Goal: Use online tool/utility: Utilize a website feature to perform a specific function

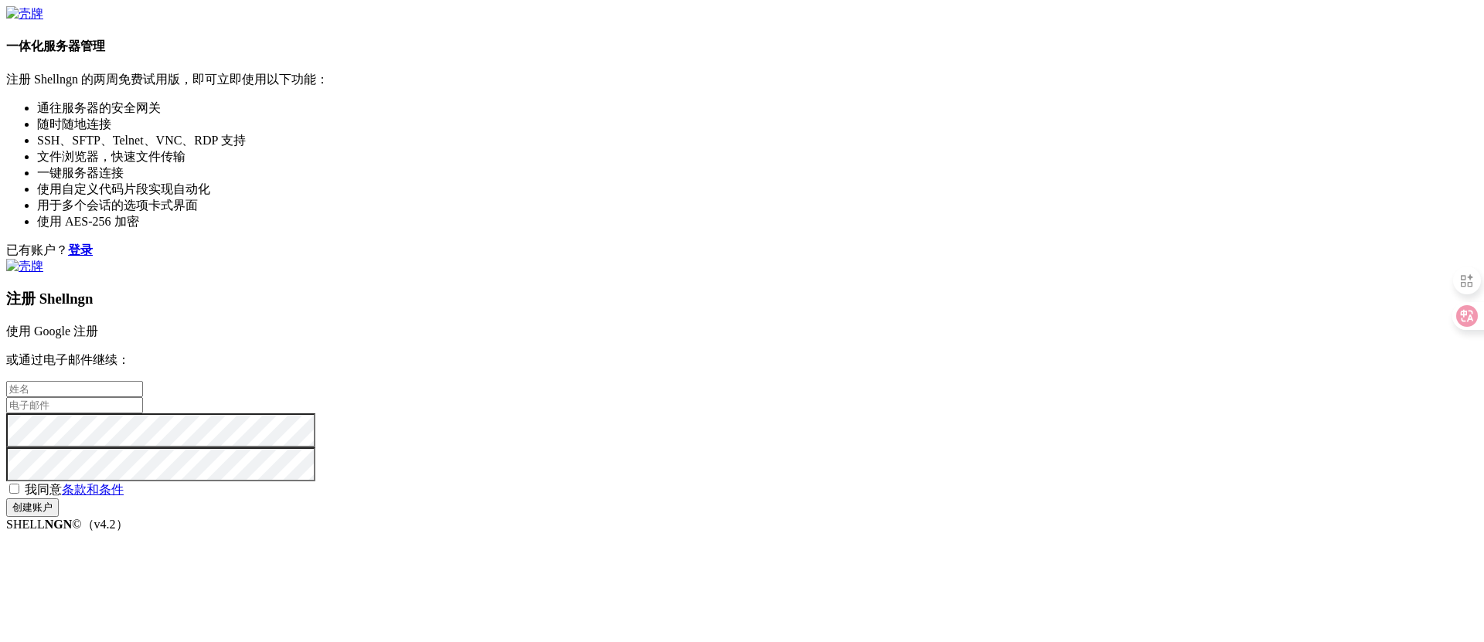
click at [98, 325] on link "使用 Google 注册" at bounding box center [52, 331] width 92 height 13
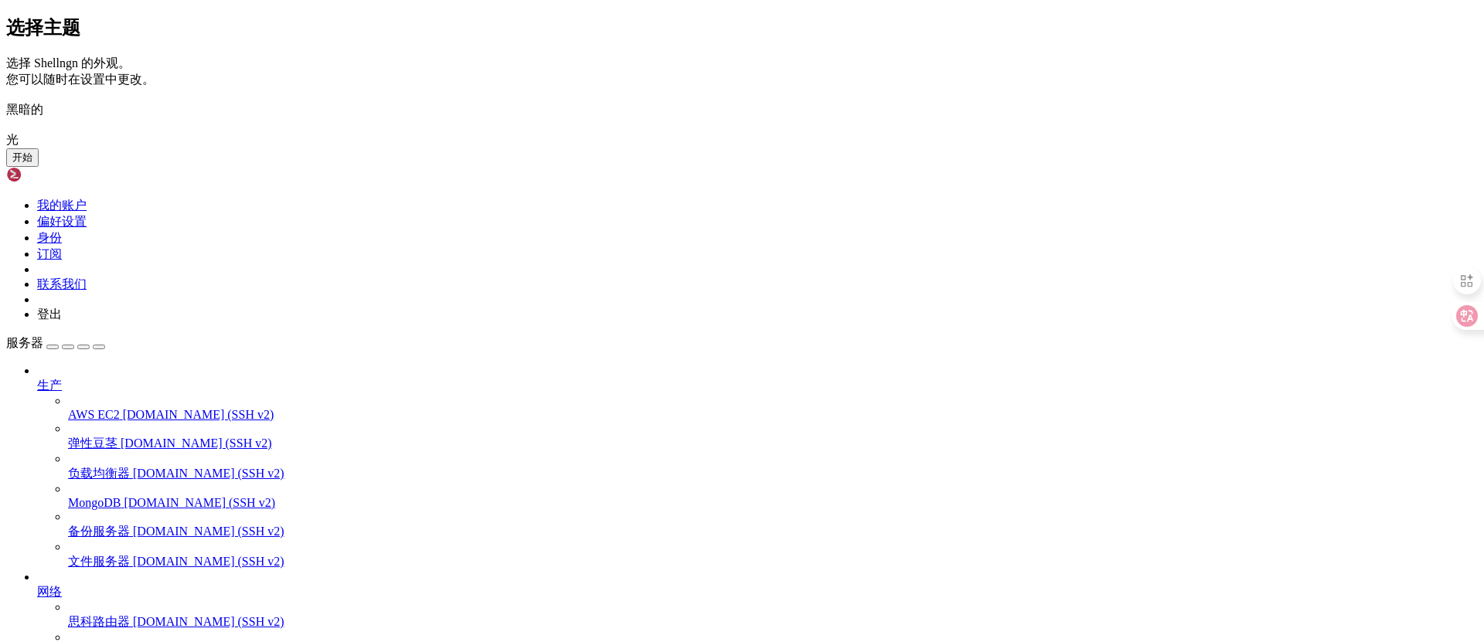
click at [32, 163] on font "开始" at bounding box center [22, 157] width 20 height 12
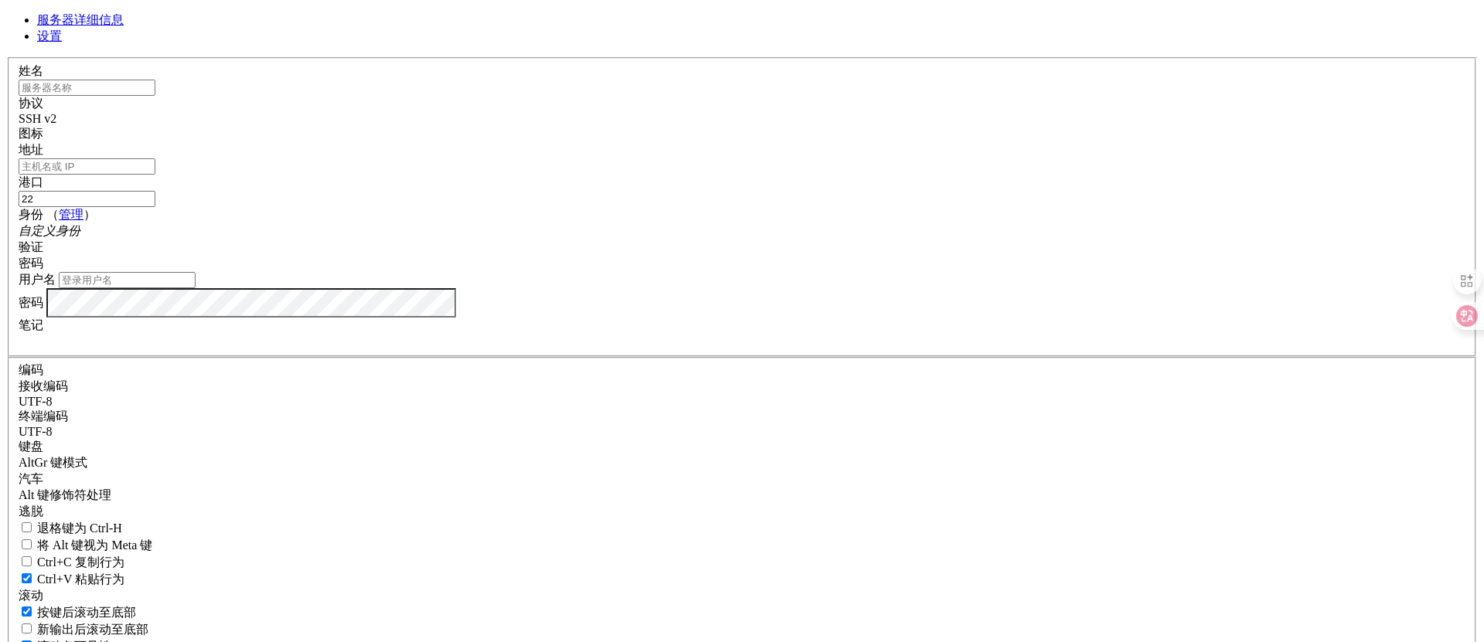
click at [155, 96] on input "text" at bounding box center [87, 88] width 137 height 16
paste input "[TECHNICAL_ID]"
type input "[TECHNICAL_ID]"
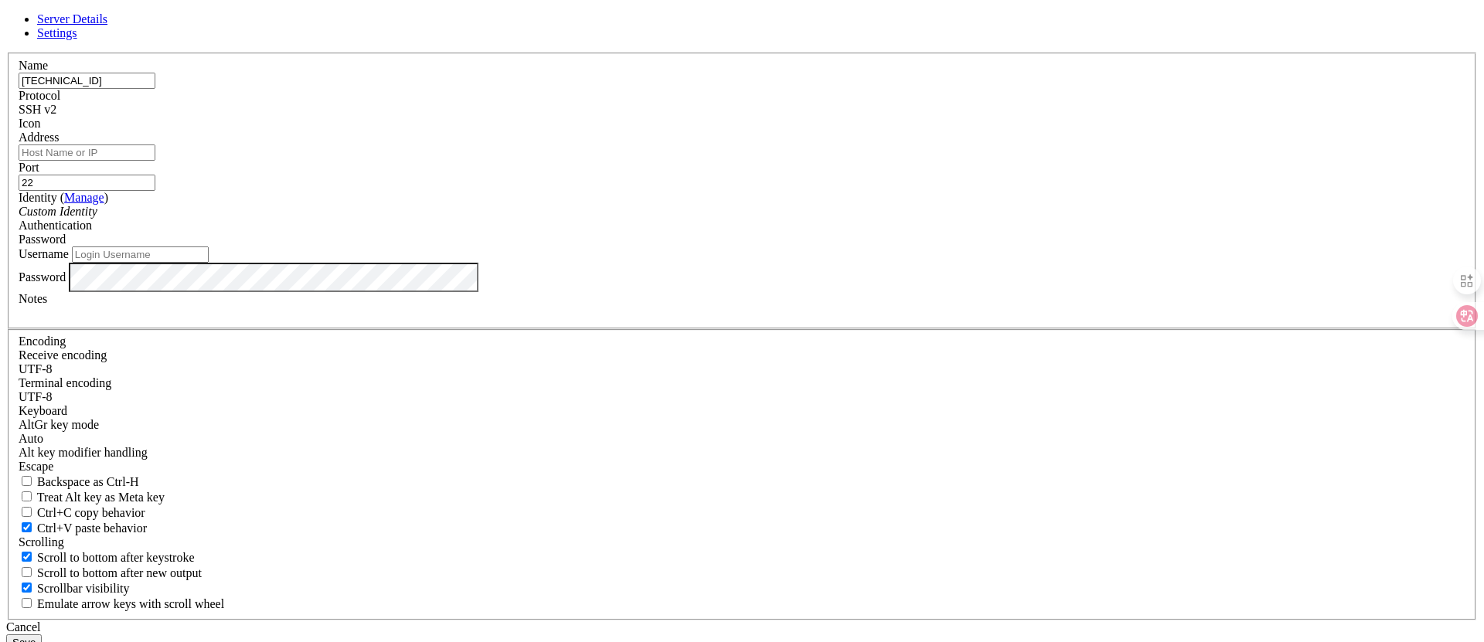
click at [155, 161] on input "Address" at bounding box center [87, 152] width 137 height 16
paste input "[TECHNICAL_ID]"
type input "[TECHNICAL_ID]"
drag, startPoint x: 648, startPoint y: 182, endPoint x: 501, endPoint y: 177, distance: 146.9
click at [501, 177] on div "Server Details Settings Name [TECHNICAL_ID] Protocol SSH v2 Icon" at bounding box center [741, 331] width 1471 height 638
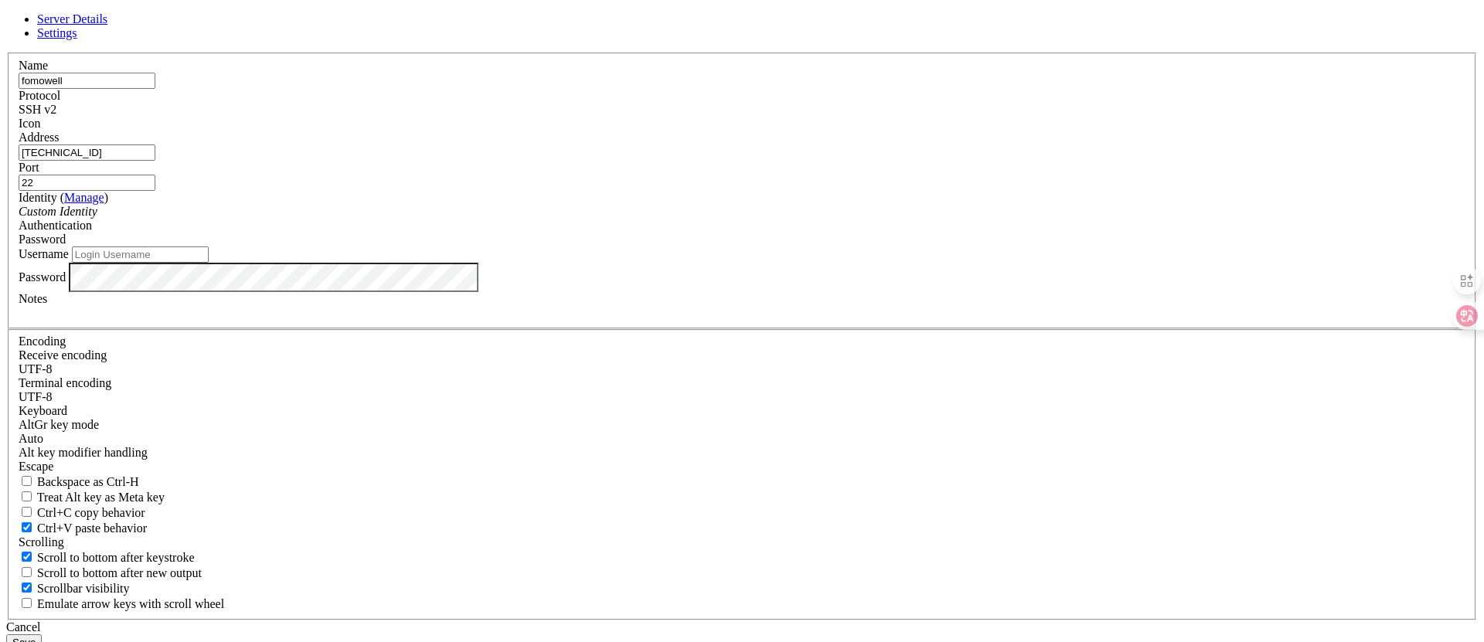
type input "fomowell"
click at [97, 218] on icon "Custom Identity" at bounding box center [58, 211] width 79 height 13
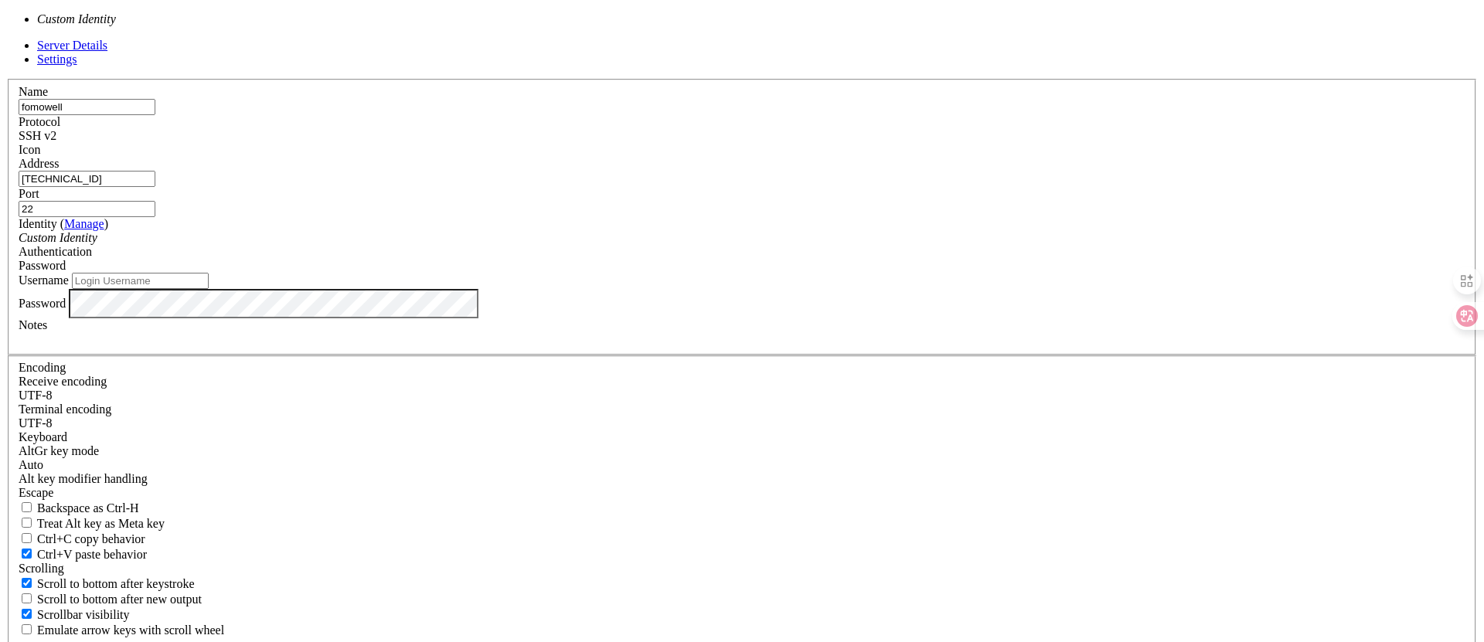
click at [97, 244] on icon "Custom Identity" at bounding box center [58, 237] width 79 height 13
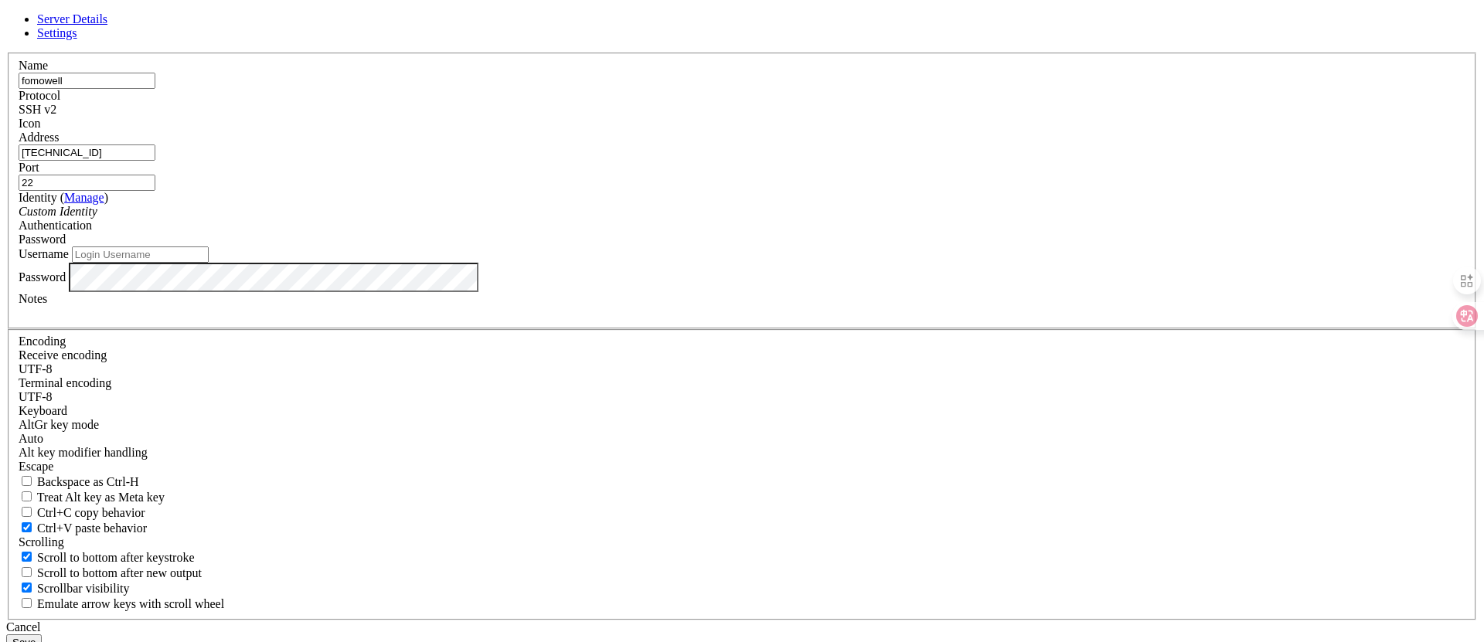
click at [209, 263] on input "Username" at bounding box center [140, 254] width 137 height 16
type input "root"
click at [42, 634] on button "Save" at bounding box center [24, 642] width 36 height 16
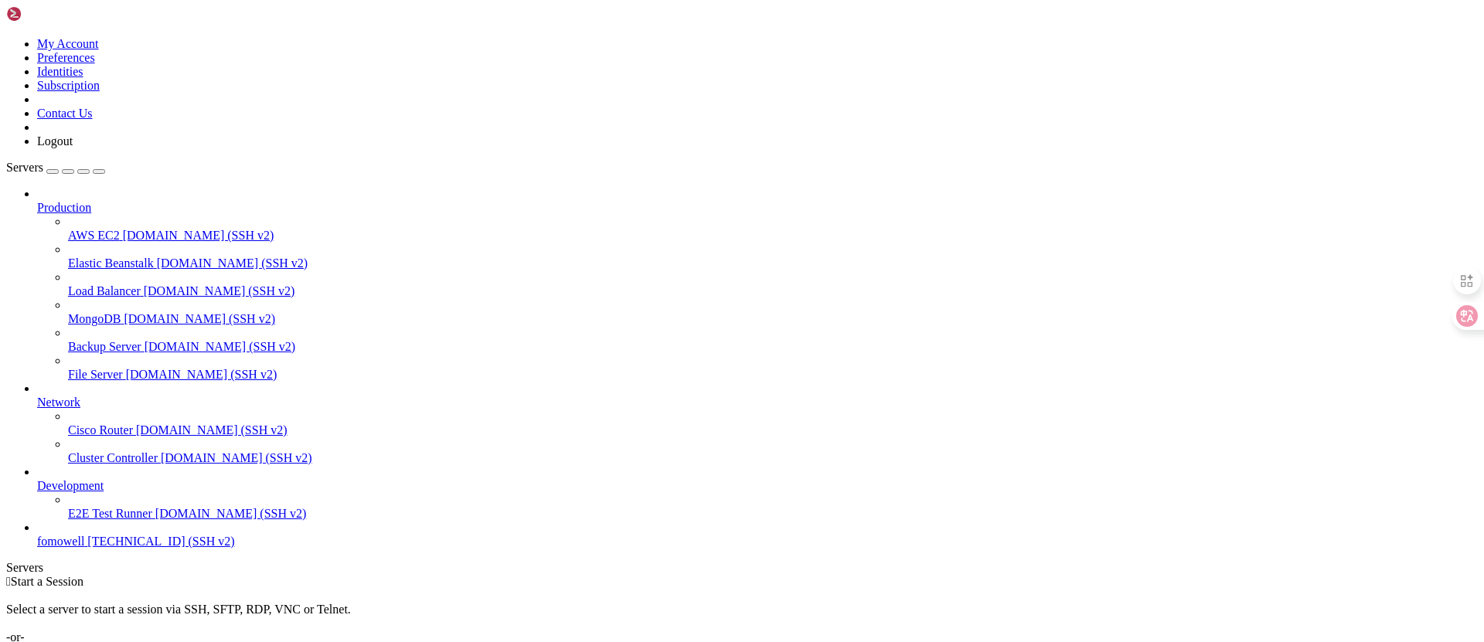
click at [53, 172] on div "button" at bounding box center [53, 172] width 0 height 0
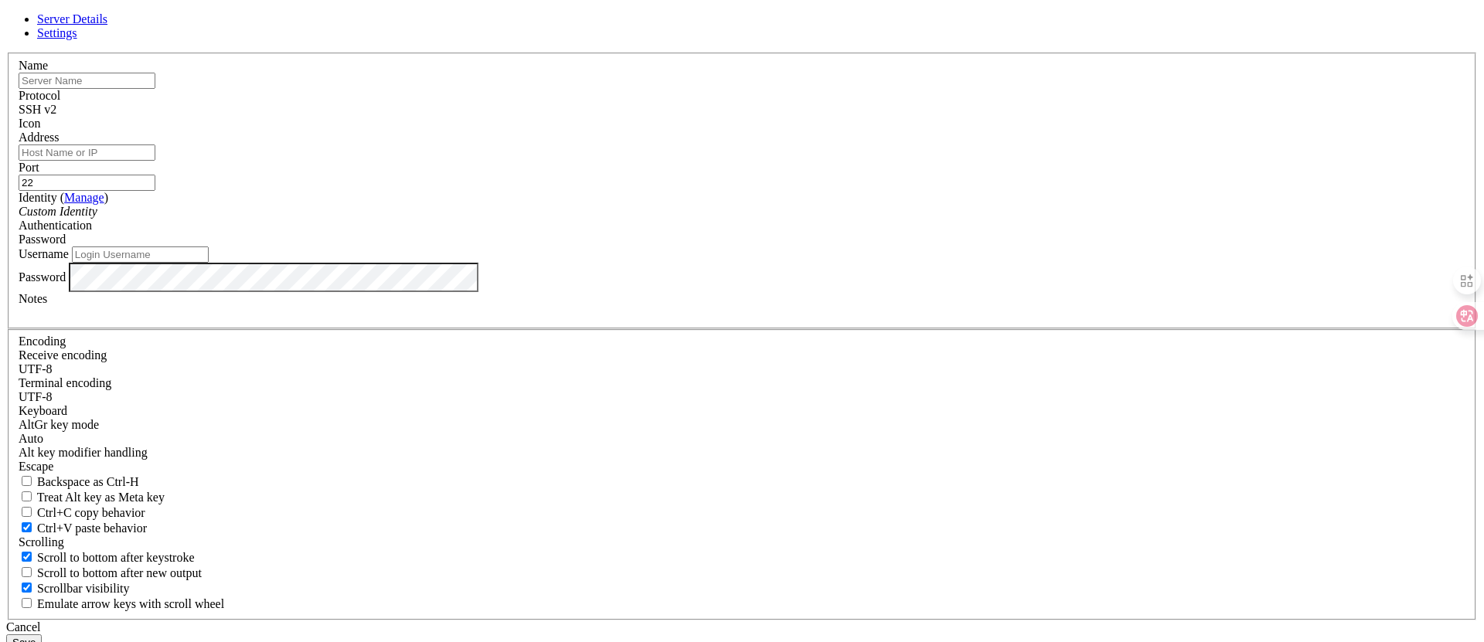
click at [6, 53] on icon at bounding box center [6, 53] width 0 height 0
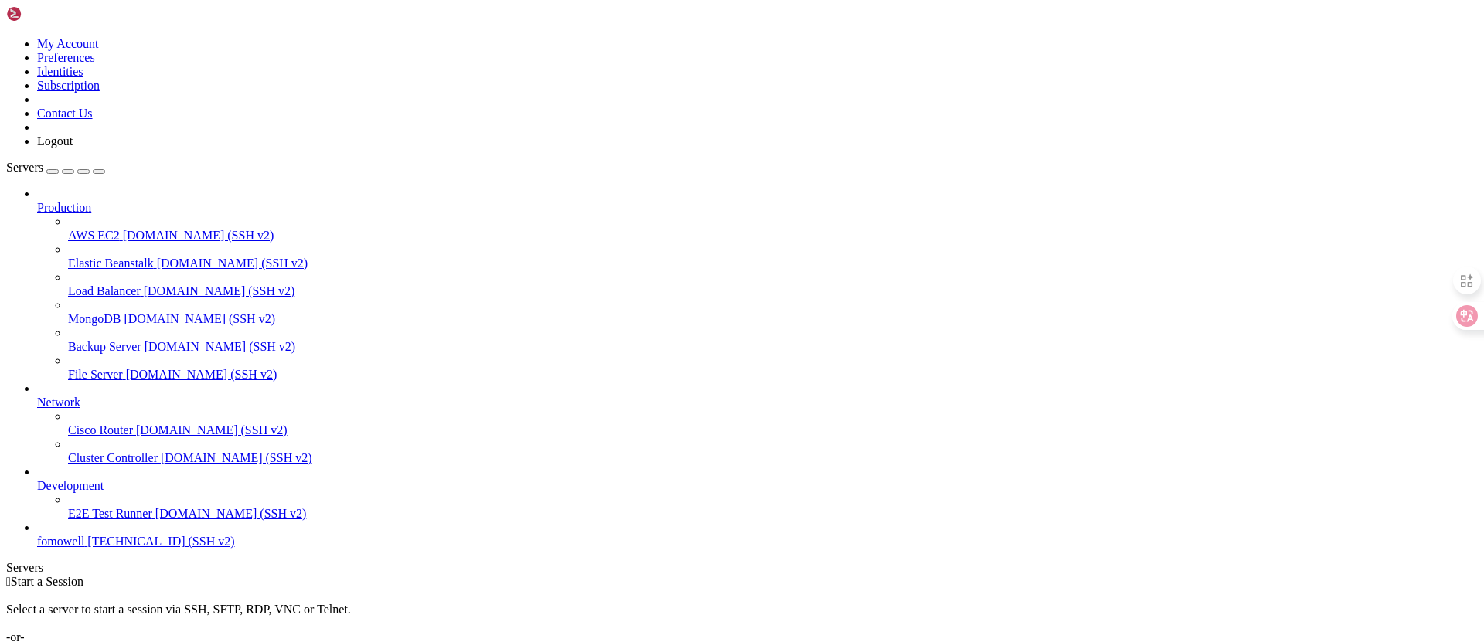
click at [82, 548] on span "fomowell" at bounding box center [60, 541] width 47 height 13
